Goal: Task Accomplishment & Management: Complete application form

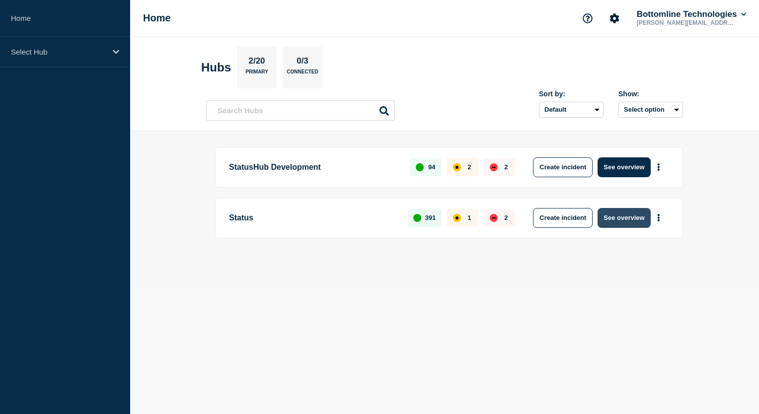
click at [621, 221] on button "See overview" at bounding box center [624, 218] width 53 height 20
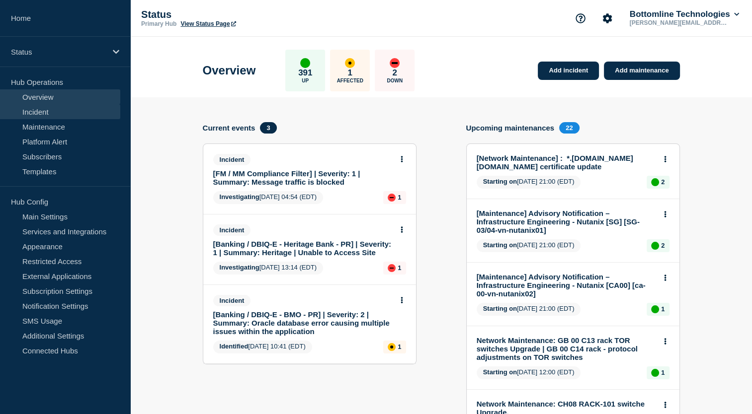
click at [50, 112] on link "Incident" at bounding box center [60, 111] width 120 height 15
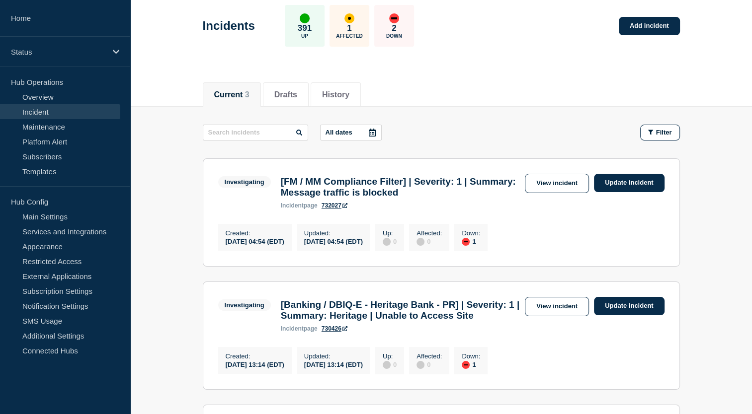
scroll to position [28, 0]
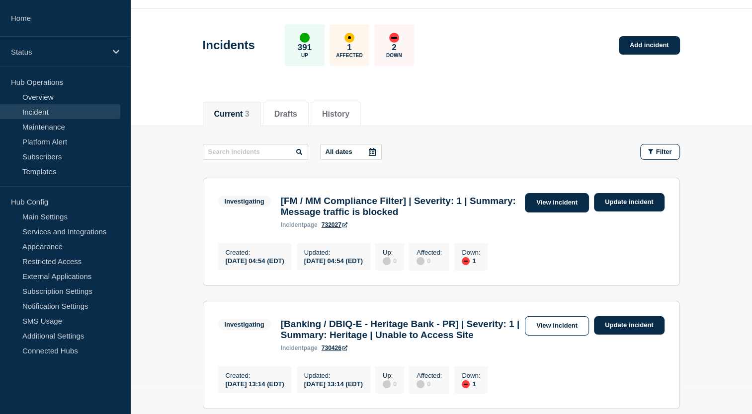
click at [552, 203] on link "View incident" at bounding box center [557, 202] width 64 height 19
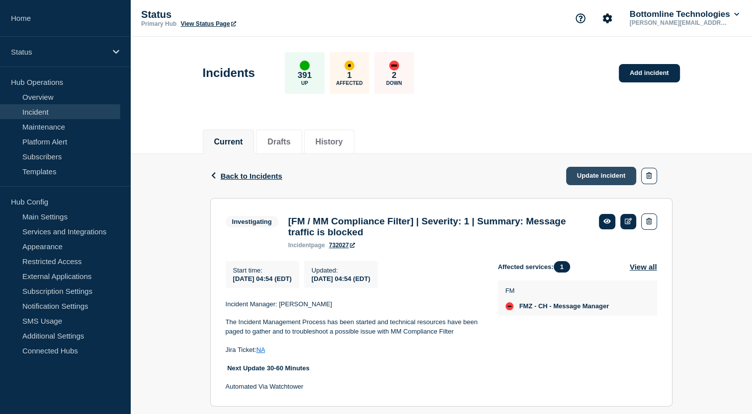
click at [623, 180] on link "Update incident" at bounding box center [601, 176] width 71 height 18
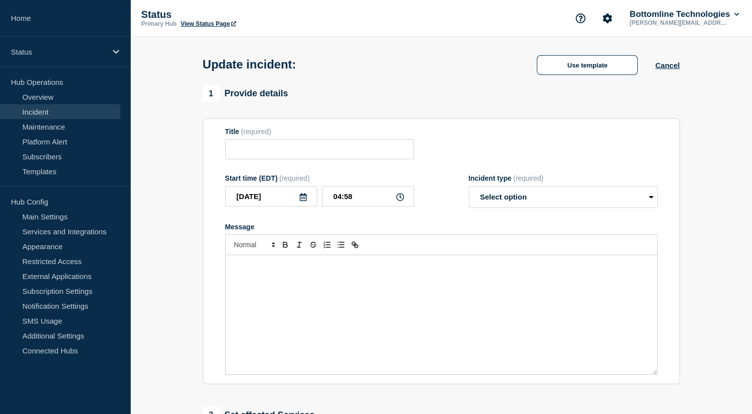
type input "[FM / MM Compliance Filter] | Severity: 1 | Summary: Message traffic is blocked"
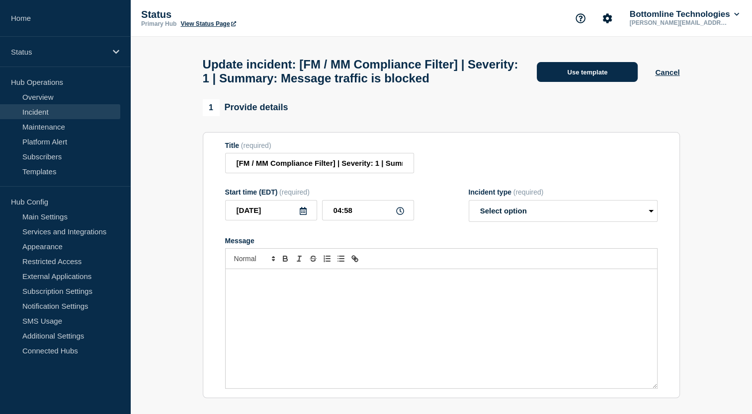
click at [597, 81] on button "Use template" at bounding box center [587, 72] width 101 height 20
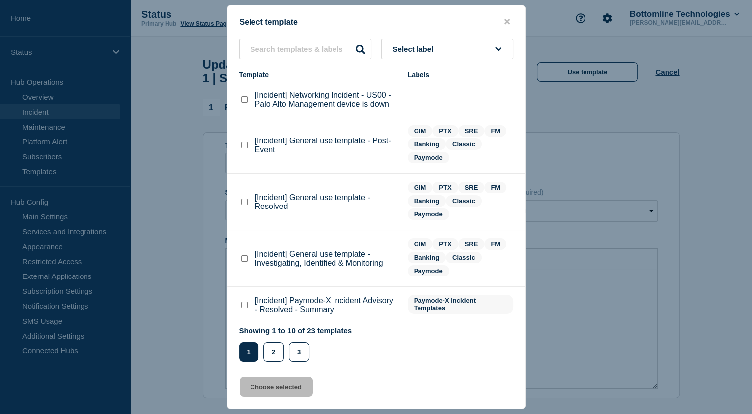
click at [451, 45] on button "Select label" at bounding box center [447, 49] width 132 height 20
type input "GIM"
click at [405, 100] on button "GIM" at bounding box center [447, 103] width 132 height 20
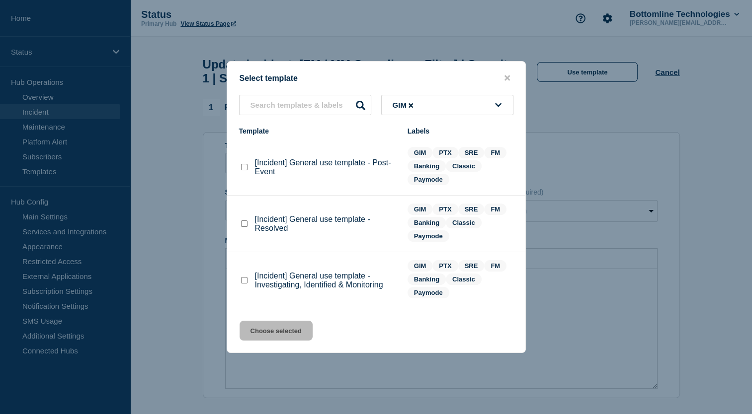
click at [246, 284] on checkbox"] "[Incident] General use template - Investigating, Identified & Monitoring checkb…" at bounding box center [244, 280] width 6 height 6
checkbox checkbox"] "true"
click at [267, 336] on button "Choose selected" at bounding box center [276, 331] width 73 height 20
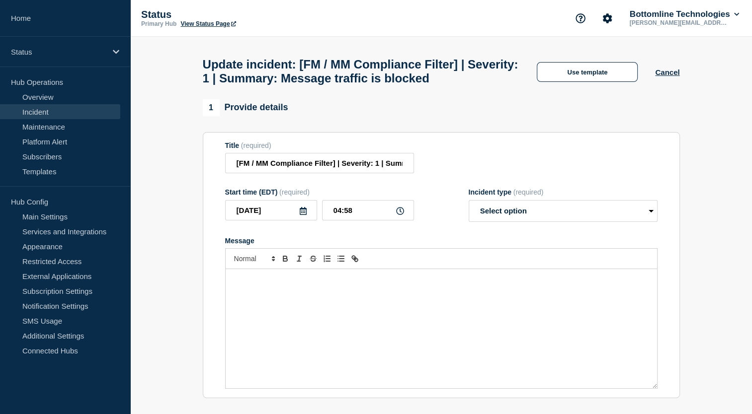
select select "investigating"
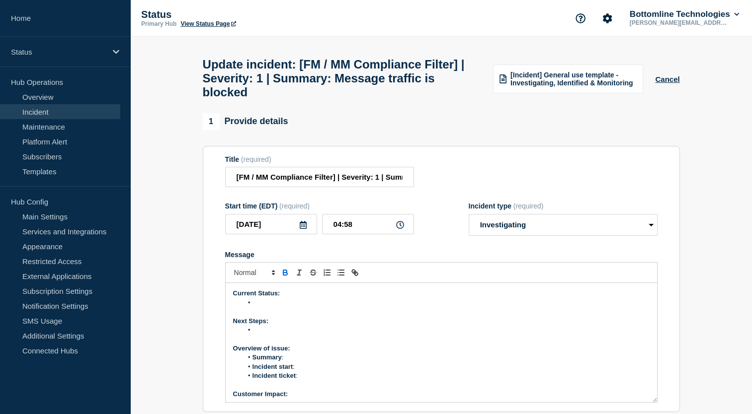
click at [270, 308] on li "Message" at bounding box center [445, 303] width 407 height 9
click at [371, 308] on li "The devops team has joined the call and deleting few of the files" at bounding box center [445, 303] width 407 height 9
click at [445, 308] on li "The devops team has joined the call and deleting few of the files" at bounding box center [445, 303] width 407 height 9
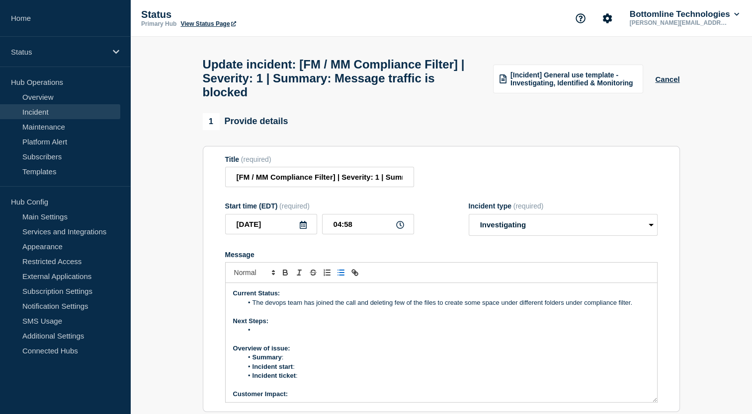
click at [308, 335] on li "Message" at bounding box center [445, 330] width 407 height 9
click at [294, 362] on li "Summary :" at bounding box center [445, 357] width 407 height 9
click at [435, 308] on li "The devops team has joined the call and deleting few of the files to create som…" at bounding box center [445, 303] width 407 height 9
click at [299, 362] on li "Summary :" at bounding box center [445, 357] width 407 height 9
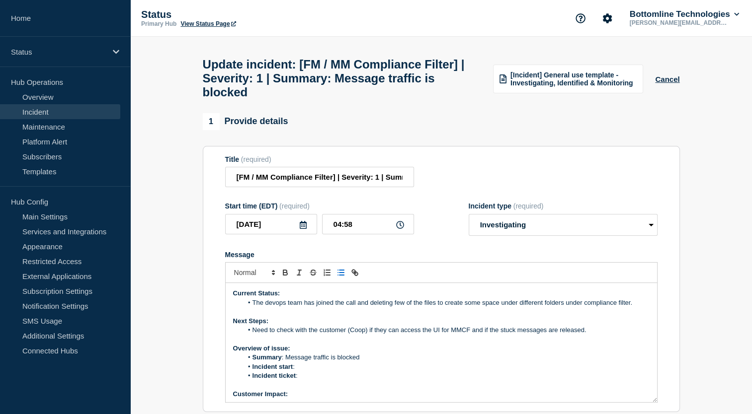
click at [323, 372] on li "Incident start :" at bounding box center [445, 367] width 407 height 9
click at [303, 381] on li "Incident ticket :" at bounding box center [445, 376] width 407 height 9
drag, startPoint x: 299, startPoint y: 385, endPoint x: 344, endPoint y: 378, distance: 45.3
click at [344, 378] on ol "Summary : Message traffic is blocked Incident start : Incident ticket : WT-60394" at bounding box center [441, 366] width 416 height 27
drag, startPoint x: 328, startPoint y: 384, endPoint x: 301, endPoint y: 386, distance: 27.4
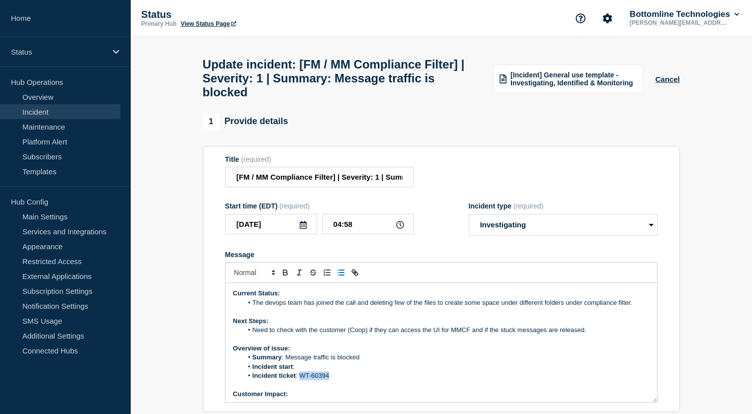
click at [301, 381] on li "Incident ticket : WT-60394" at bounding box center [445, 376] width 407 height 9
click at [355, 277] on icon "Toggle link" at bounding box center [354, 272] width 9 height 9
paste input "[URL][DOMAIN_NAME]"
type input "[URL][DOMAIN_NAME]"
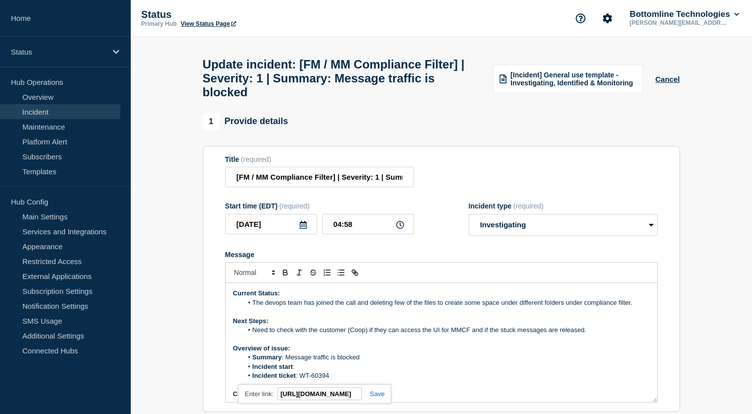
scroll to position [0, 0]
click at [375, 398] on link at bounding box center [373, 394] width 23 height 7
click at [350, 381] on li "Incident ticket : WT-60394" at bounding box center [445, 376] width 407 height 9
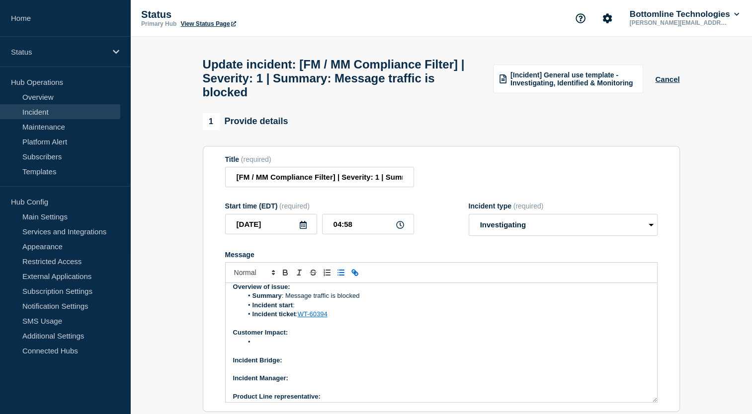
scroll to position [63, 0]
click at [288, 346] on li "Message" at bounding box center [445, 341] width 407 height 9
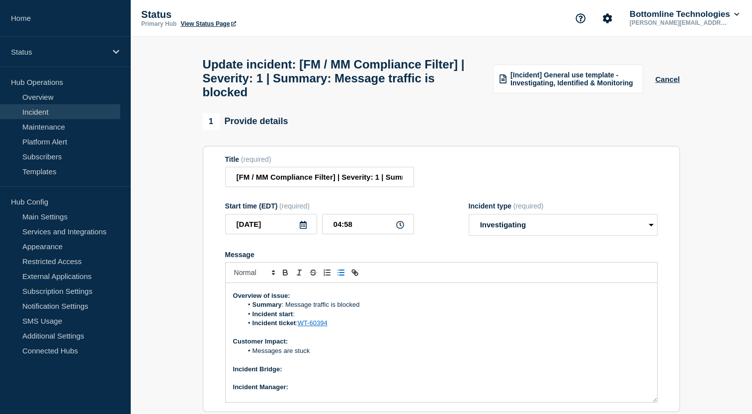
scroll to position [0, 0]
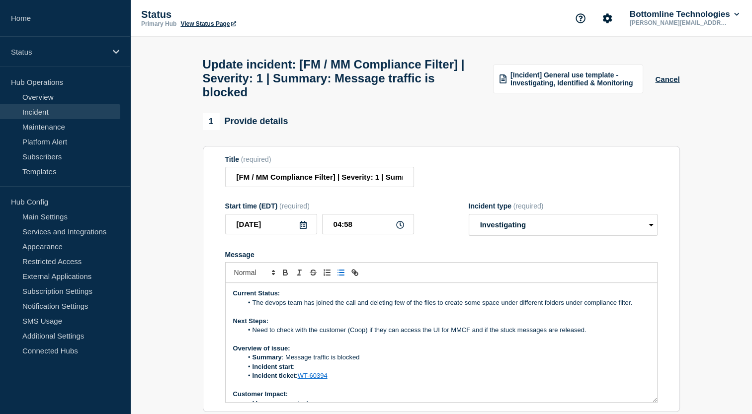
click at [600, 344] on p "Message" at bounding box center [441, 339] width 416 height 9
click at [601, 335] on li "Need to check with the customer (Coop) if they can access the UI for MMCF and i…" at bounding box center [445, 330] width 407 height 9
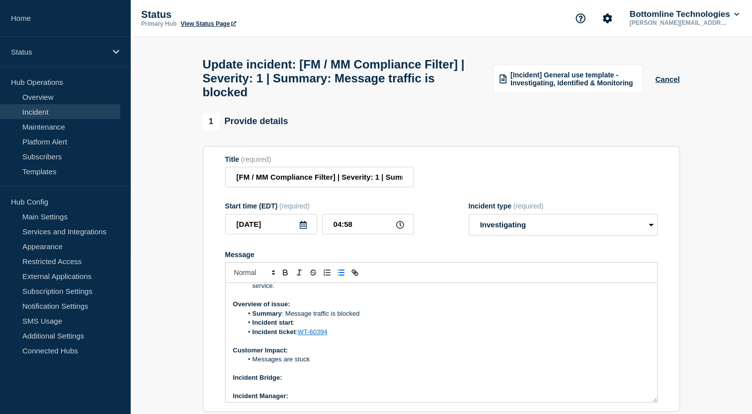
scroll to position [94, 0]
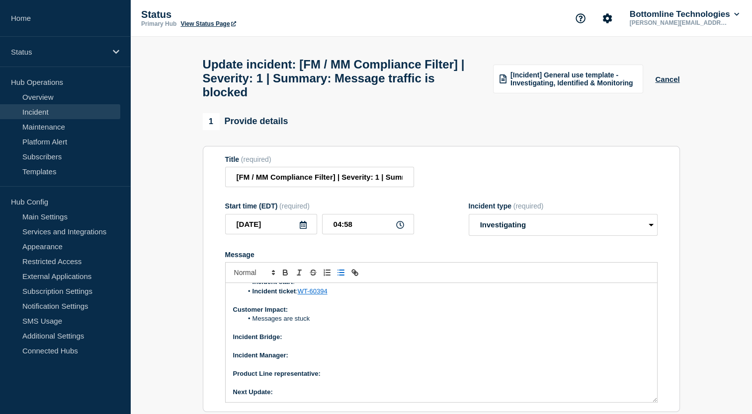
click at [334, 342] on p "Incident Bridge:" at bounding box center [441, 337] width 416 height 9
click at [296, 360] on p "Incident Manager:" at bounding box center [441, 355] width 416 height 9
click at [330, 379] on p "Product Line representative:" at bounding box center [441, 374] width 416 height 9
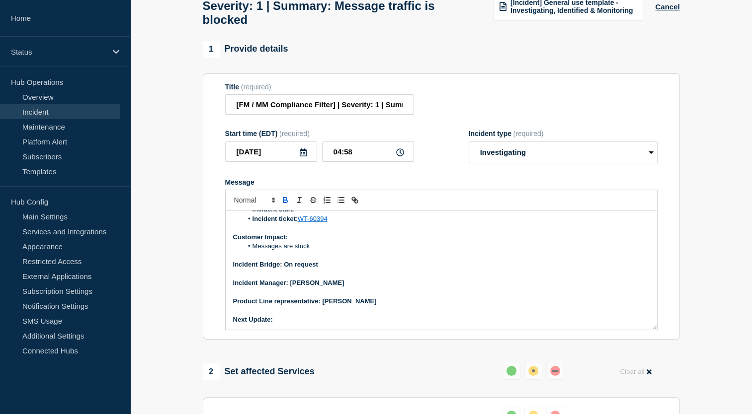
click at [302, 324] on p "Next Update:" at bounding box center [441, 320] width 416 height 9
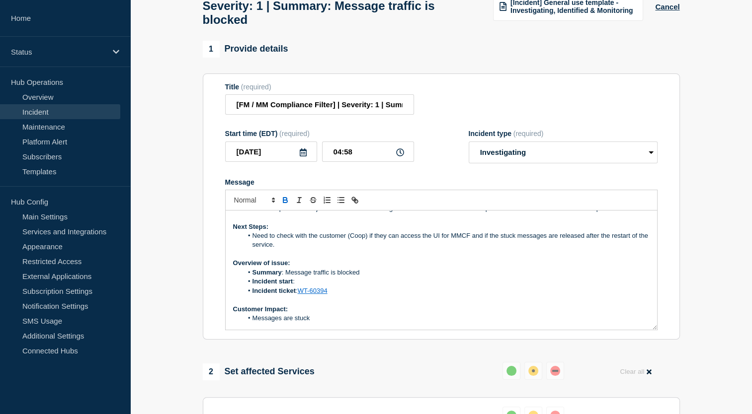
scroll to position [0, 0]
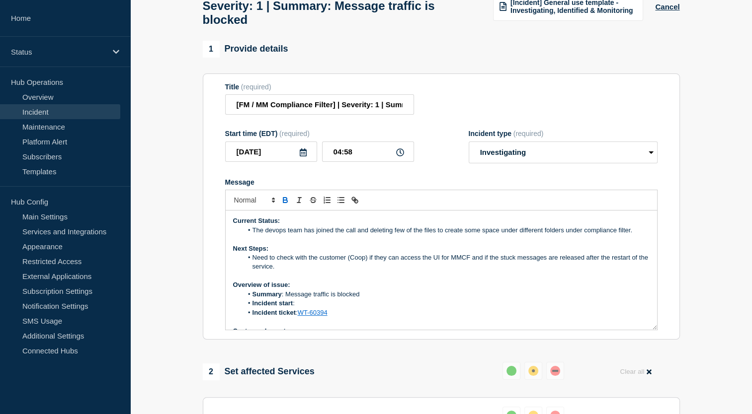
click at [315, 308] on li "Incident start :" at bounding box center [445, 303] width 407 height 9
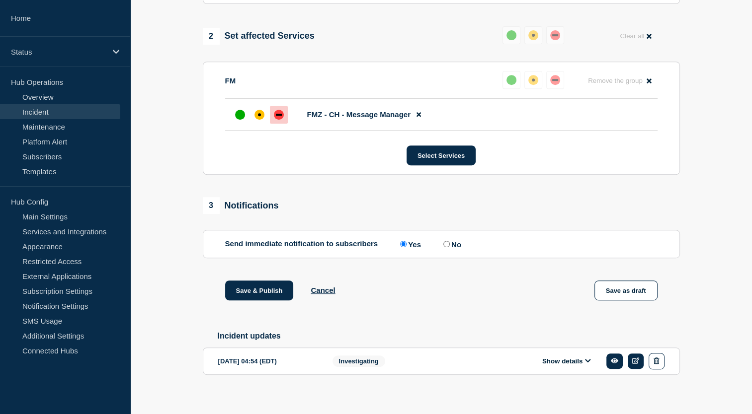
scroll to position [427, 0]
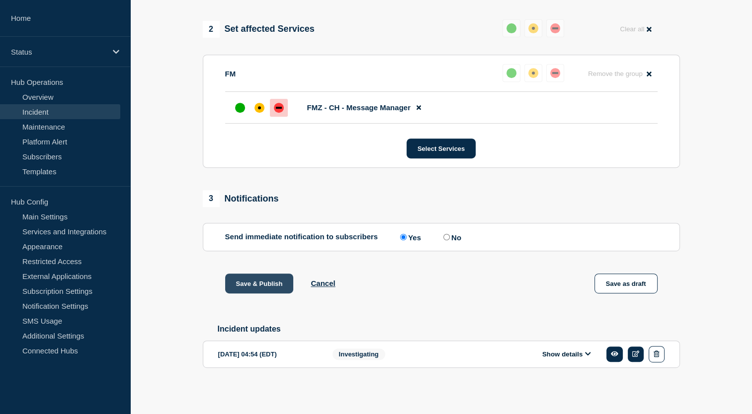
click at [255, 290] on button "Save & Publish" at bounding box center [259, 284] width 69 height 20
